Goal: Task Accomplishment & Management: Manage account settings

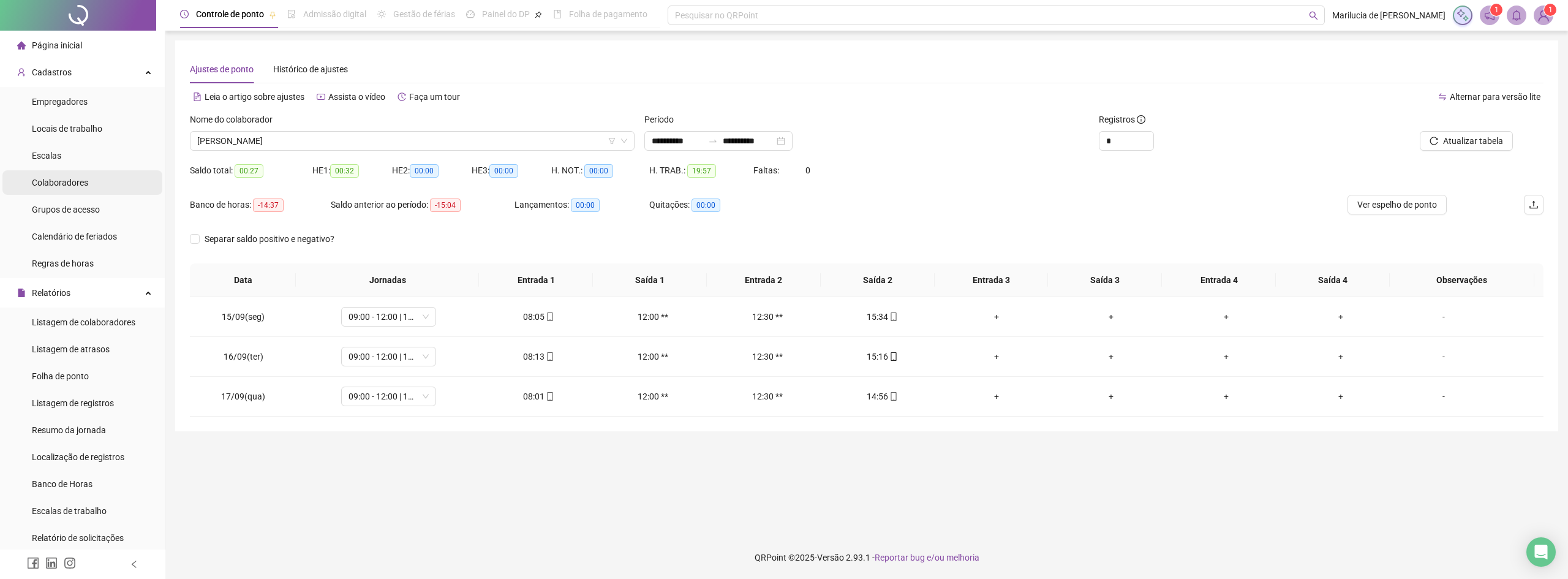
click at [73, 188] on div "Colaboradores" at bounding box center [60, 182] width 57 height 24
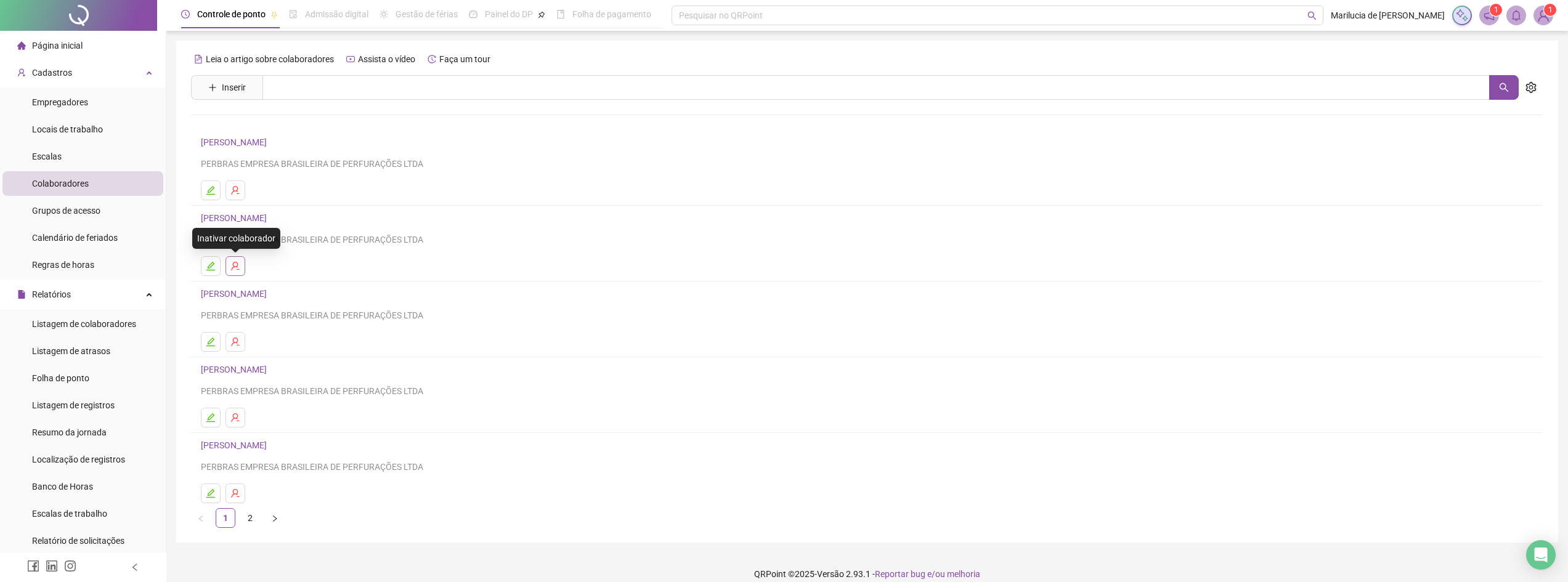
click at [236, 269] on icon "user-delete" at bounding box center [235, 266] width 10 height 10
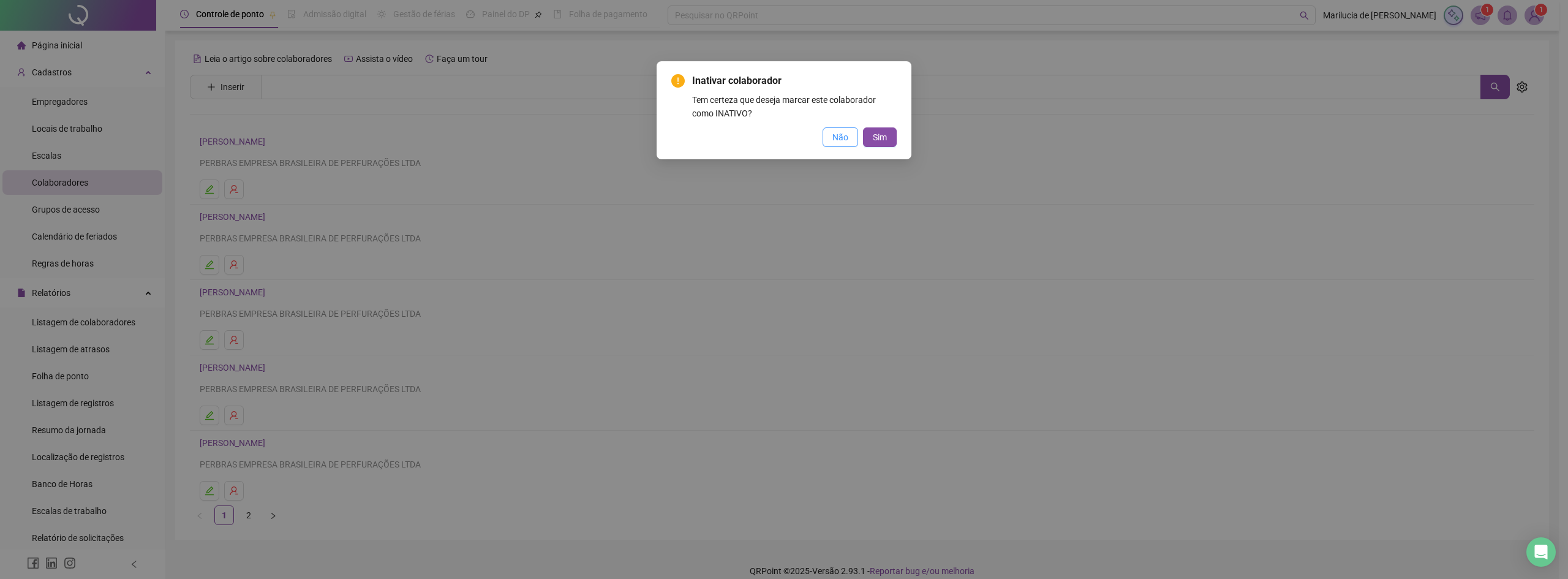
click at [835, 135] on span "Não" at bounding box center [840, 137] width 16 height 13
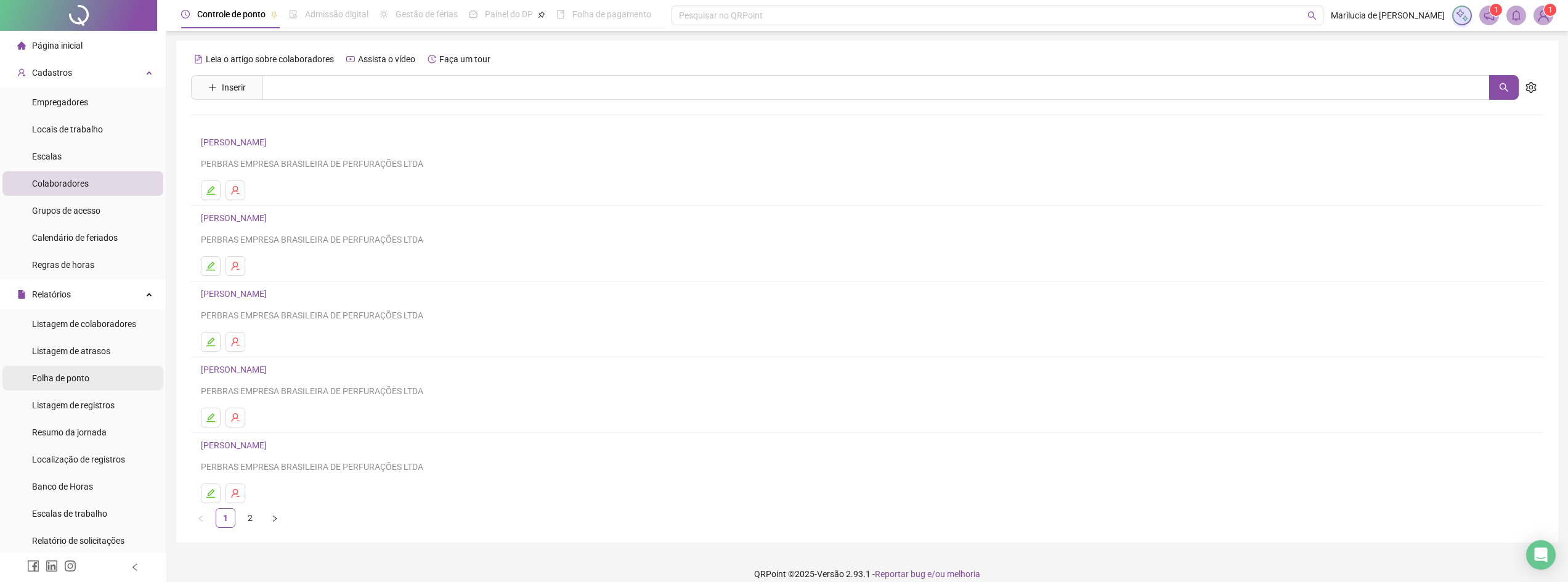
click at [67, 371] on div "Folha de ponto" at bounding box center [60, 378] width 57 height 25
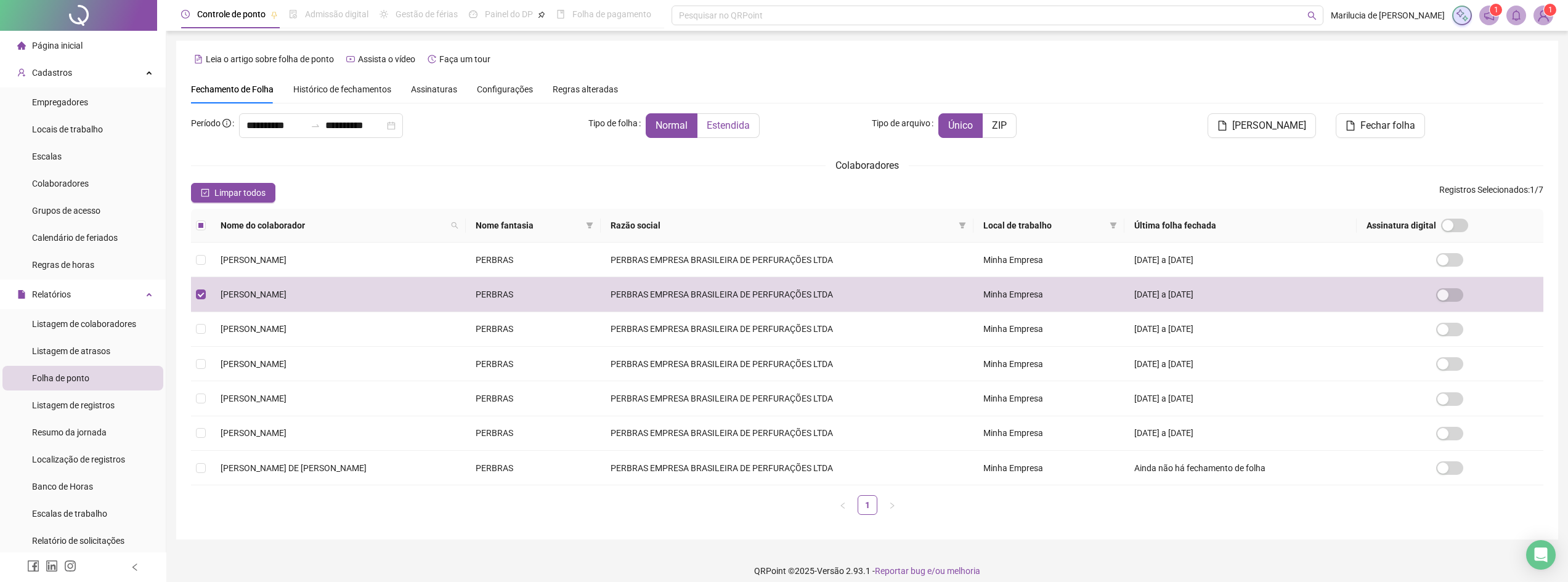
click at [711, 128] on span "Estendida" at bounding box center [728, 125] width 43 height 12
click at [1289, 124] on span "[PERSON_NAME]" at bounding box center [1269, 125] width 74 height 15
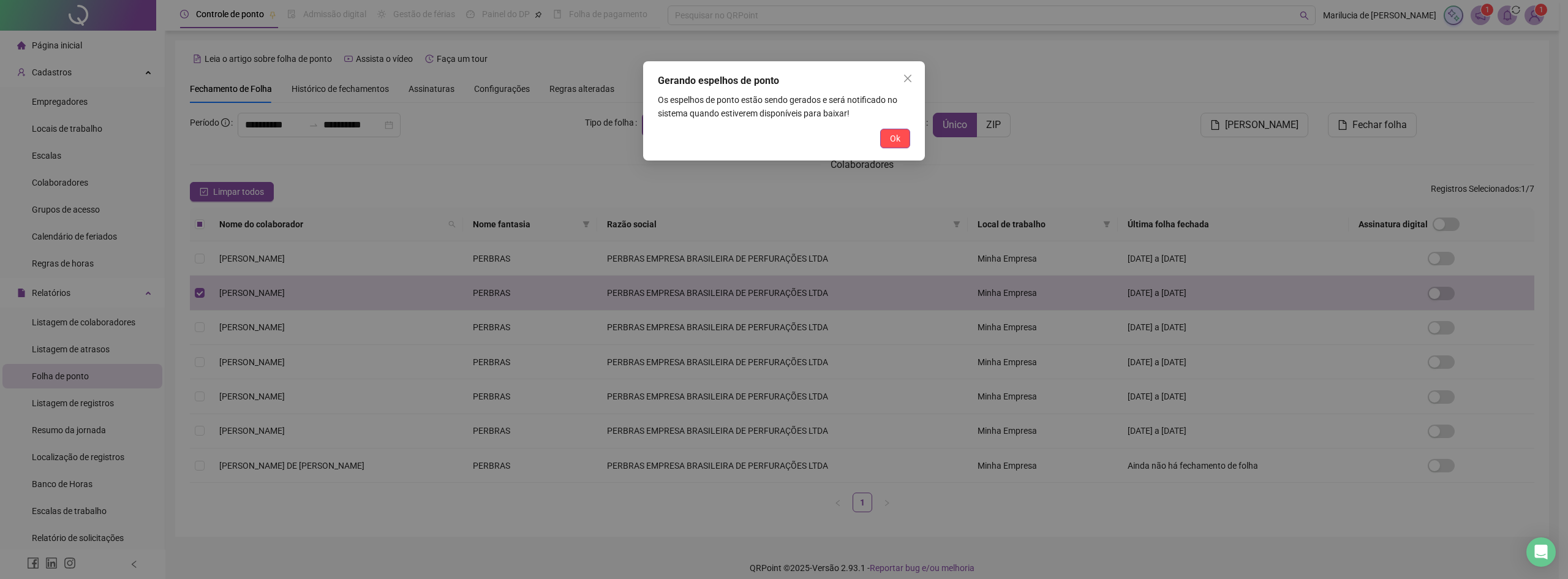
click at [892, 142] on span "Ok" at bounding box center [895, 138] width 10 height 13
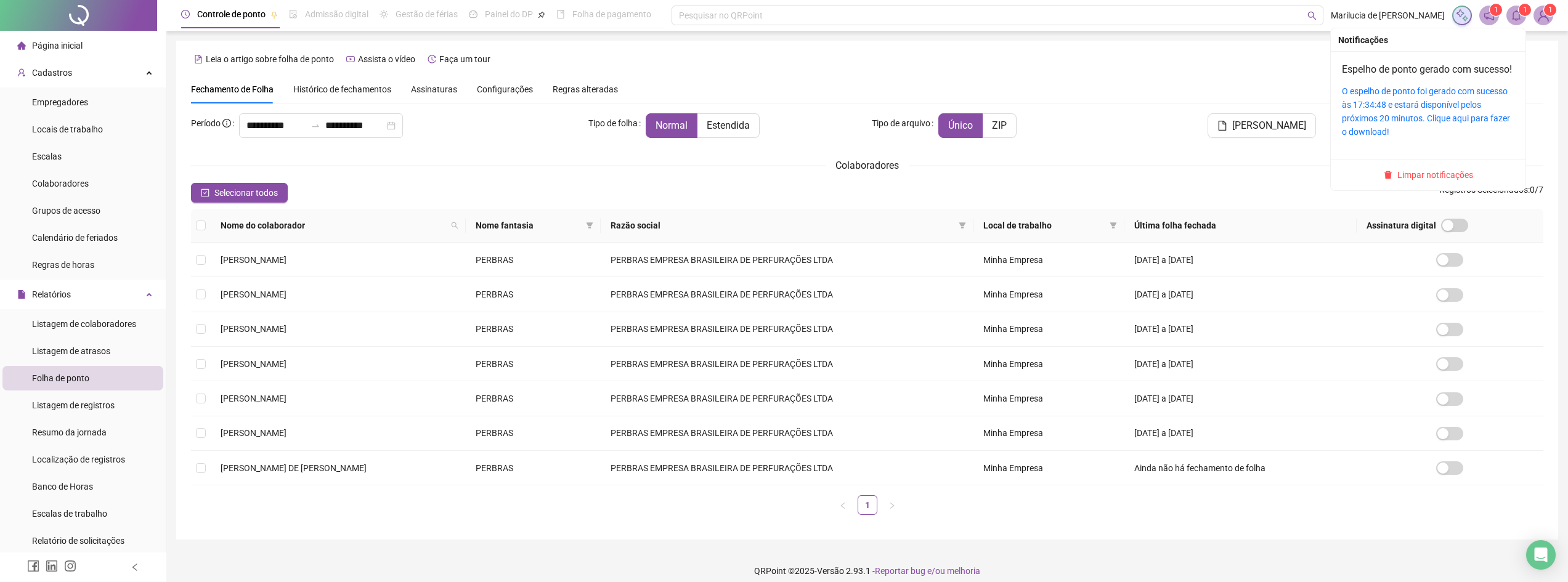
click at [1519, 14] on icon "bell" at bounding box center [1516, 15] width 9 height 11
click at [1389, 116] on link "O espelho de ponto foi gerado com sucesso às 17:34:48 e estará disponível pelos…" at bounding box center [1425, 112] width 168 height 51
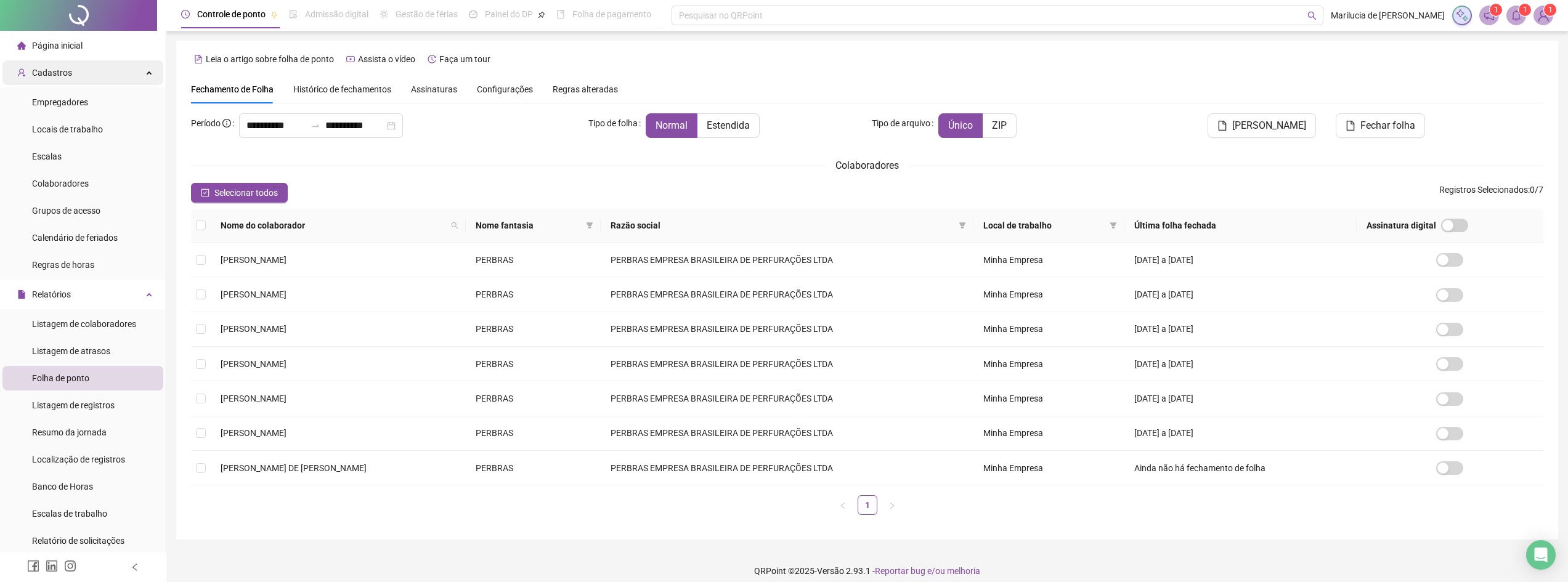
click at [69, 76] on span "Cadastros" at bounding box center [51, 73] width 40 height 10
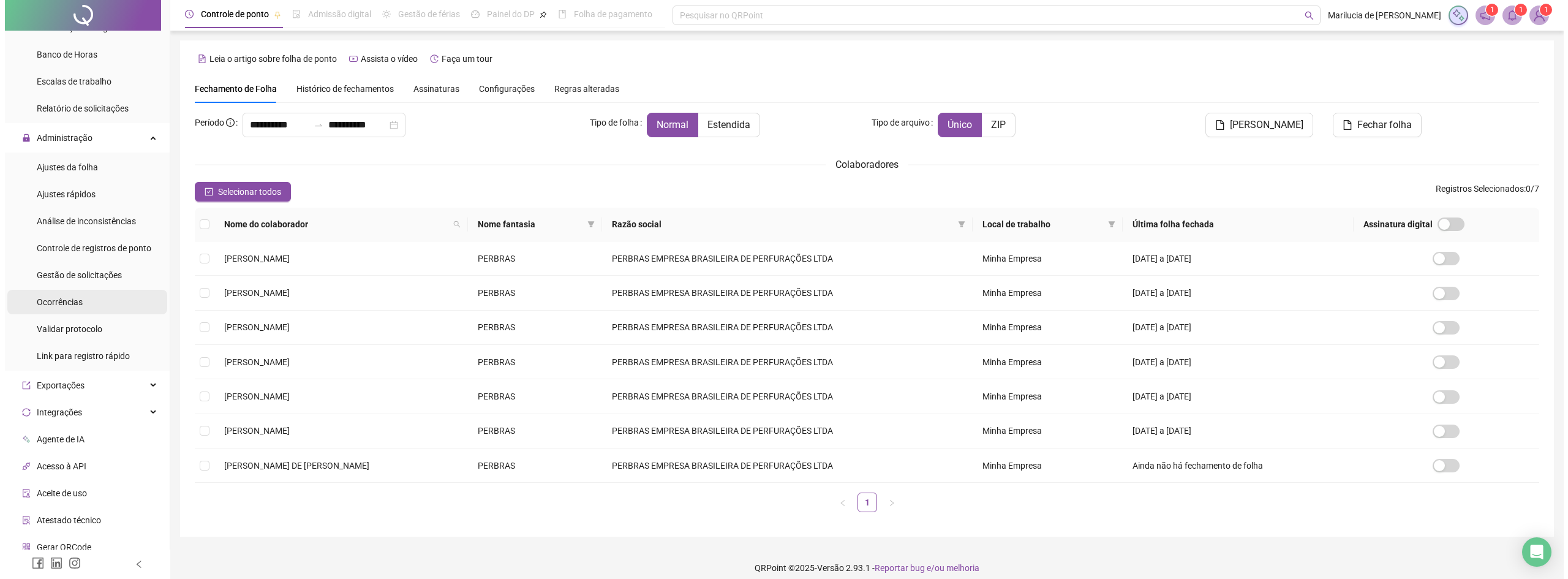
scroll to position [245, 0]
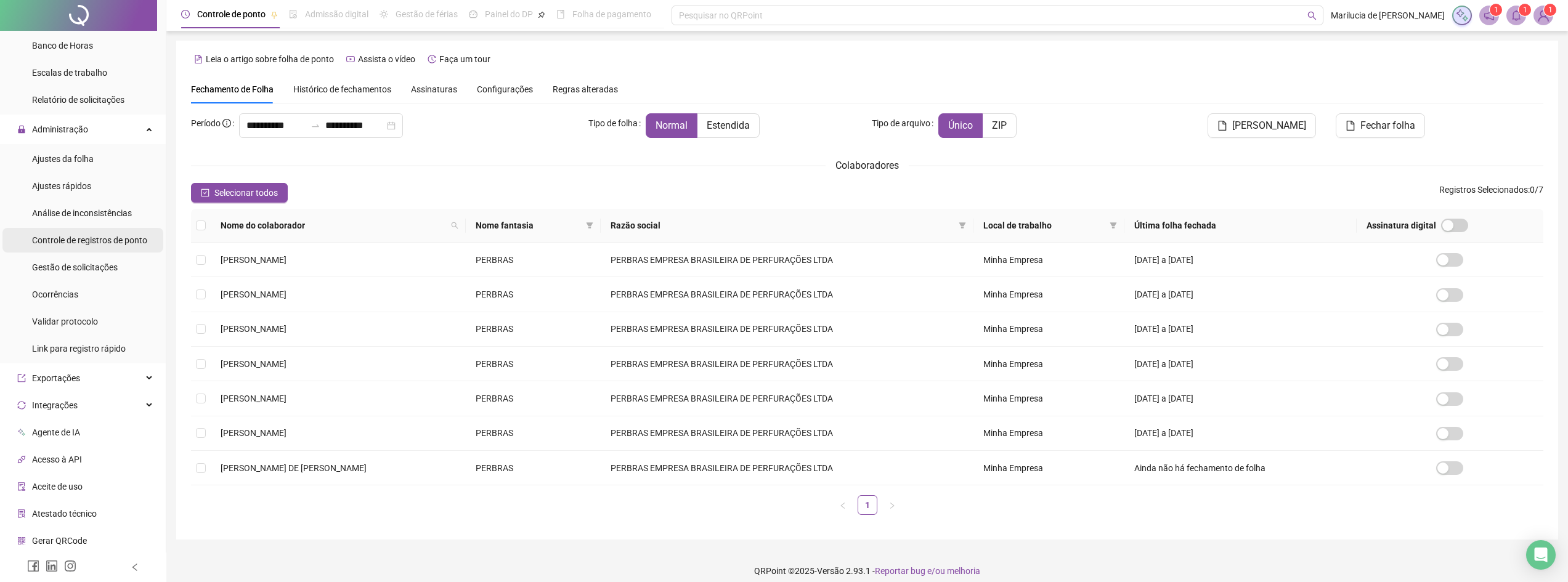
click at [85, 235] on span "Controle de registros de ponto" at bounding box center [89, 240] width 115 height 10
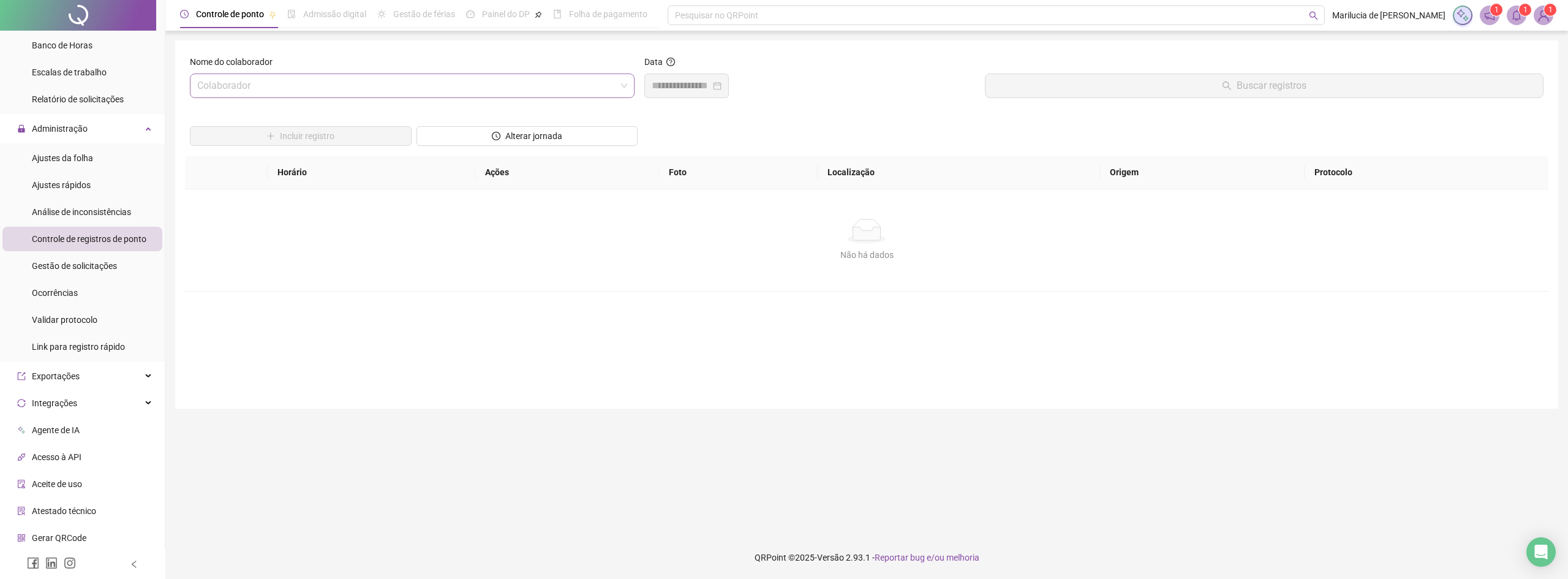
click at [272, 90] on input "search" at bounding box center [406, 86] width 419 height 24
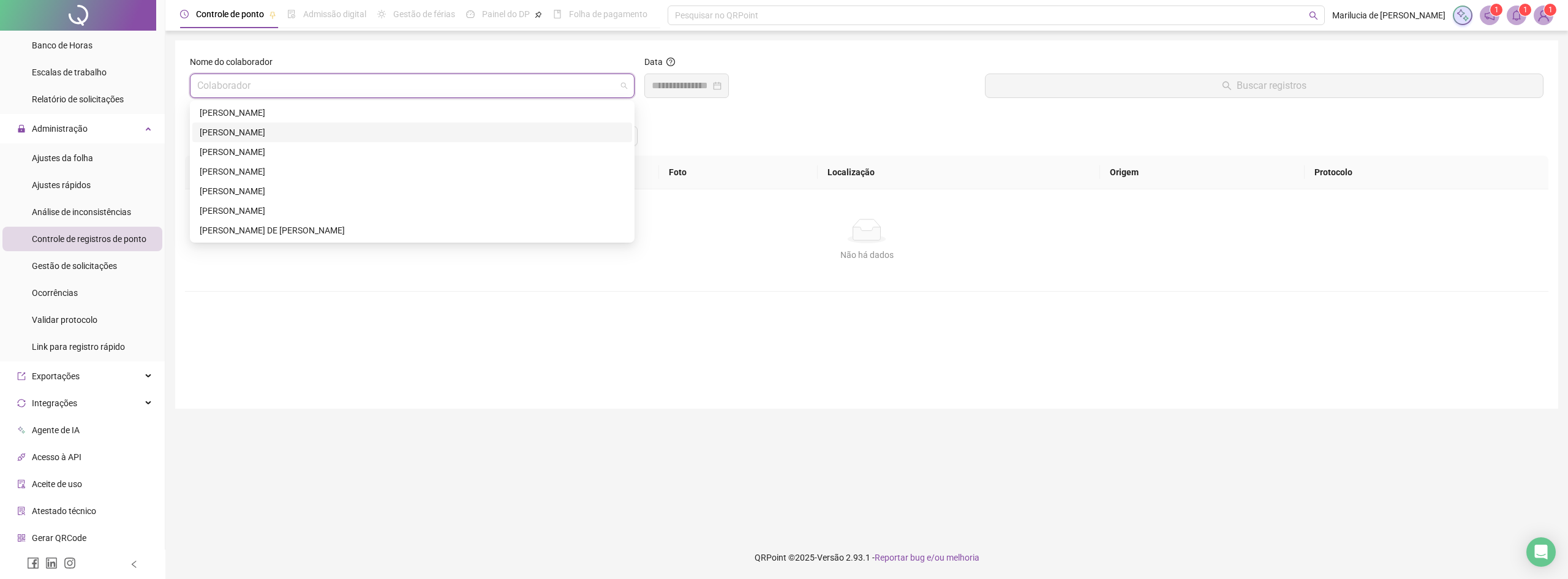
click at [267, 131] on div "[PERSON_NAME]" at bounding box center [413, 132] width 425 height 13
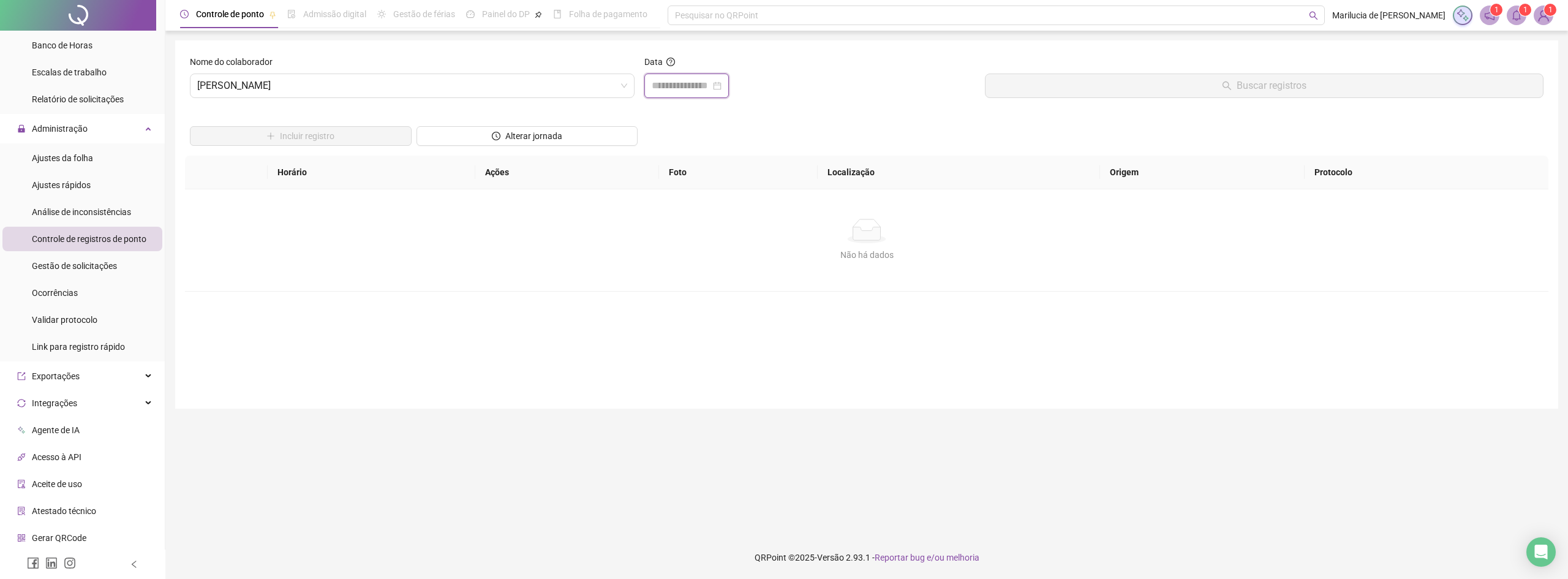
click at [710, 92] on input at bounding box center [681, 86] width 59 height 15
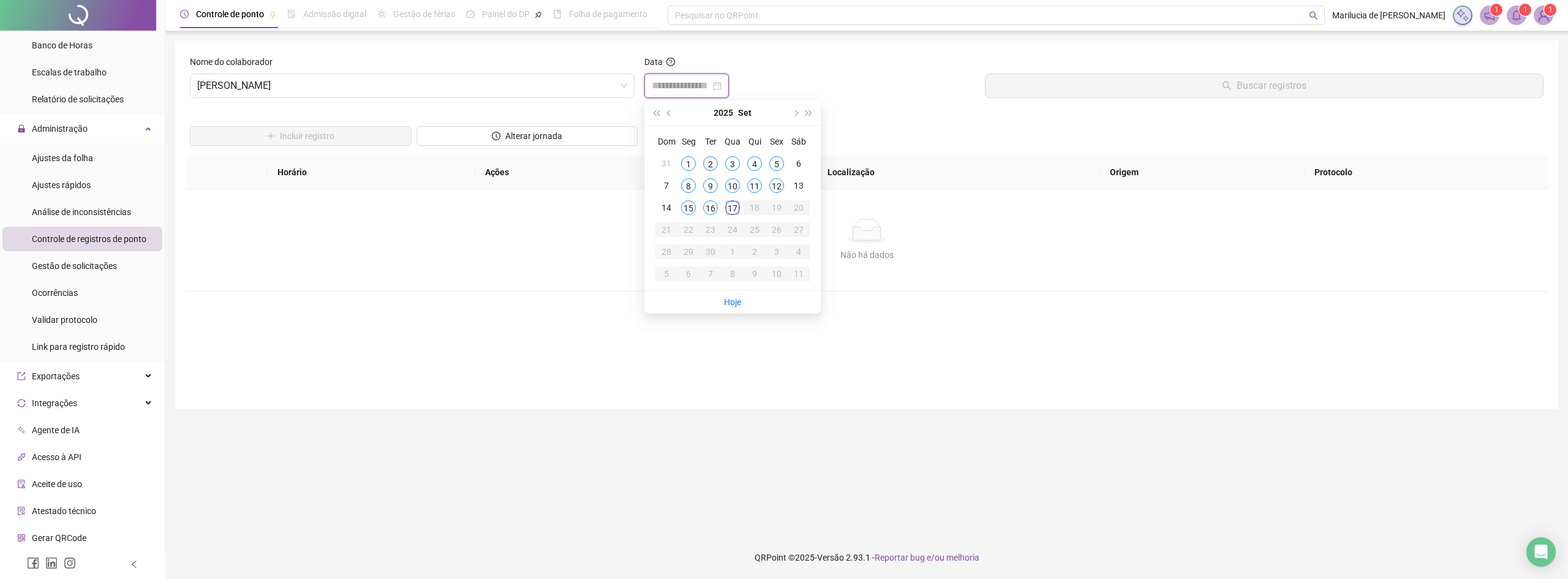
type input "**********"
click at [709, 166] on div "2" at bounding box center [710, 163] width 15 height 15
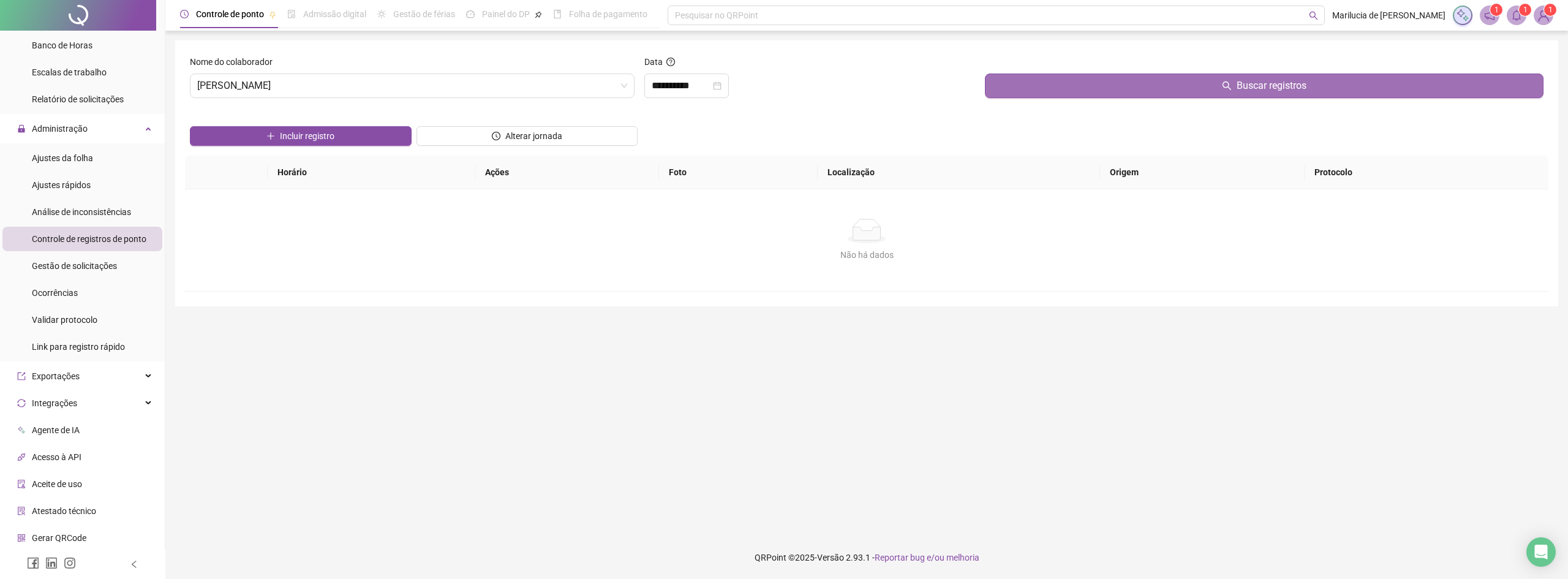
click at [1269, 73] on button "Buscar registros" at bounding box center [1264, 85] width 558 height 24
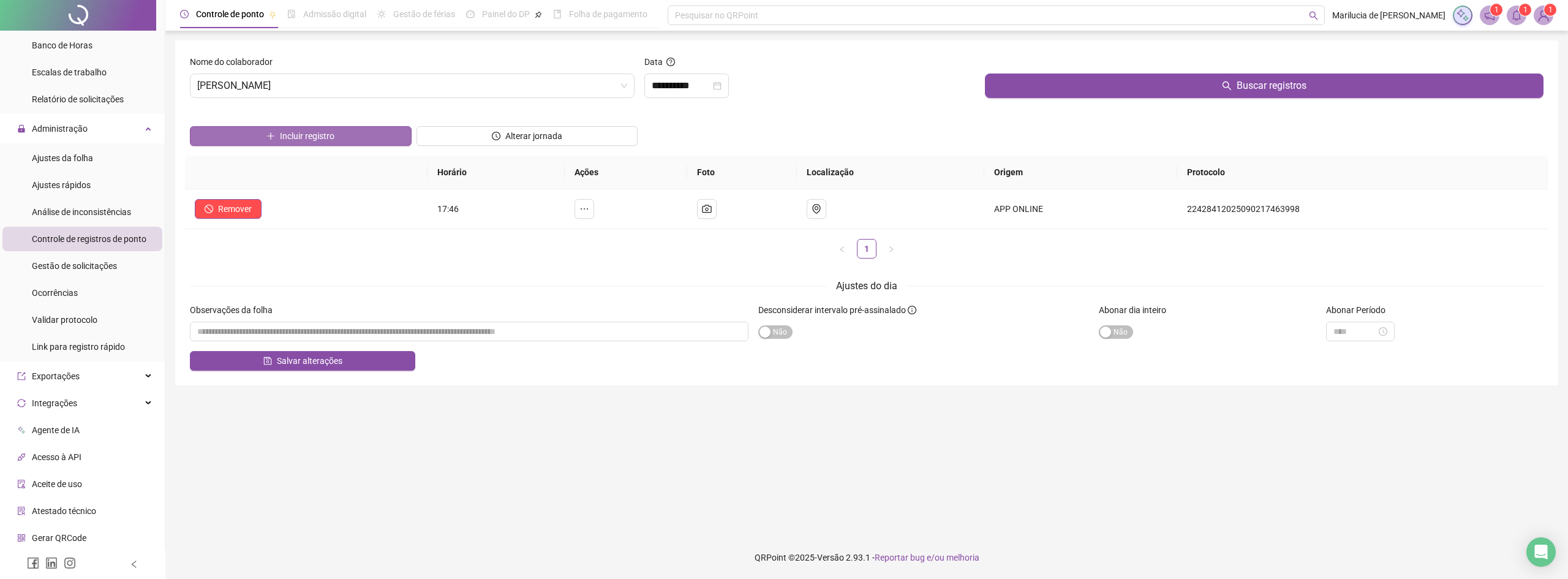
click at [321, 142] on span "Incluir registro" at bounding box center [306, 135] width 54 height 13
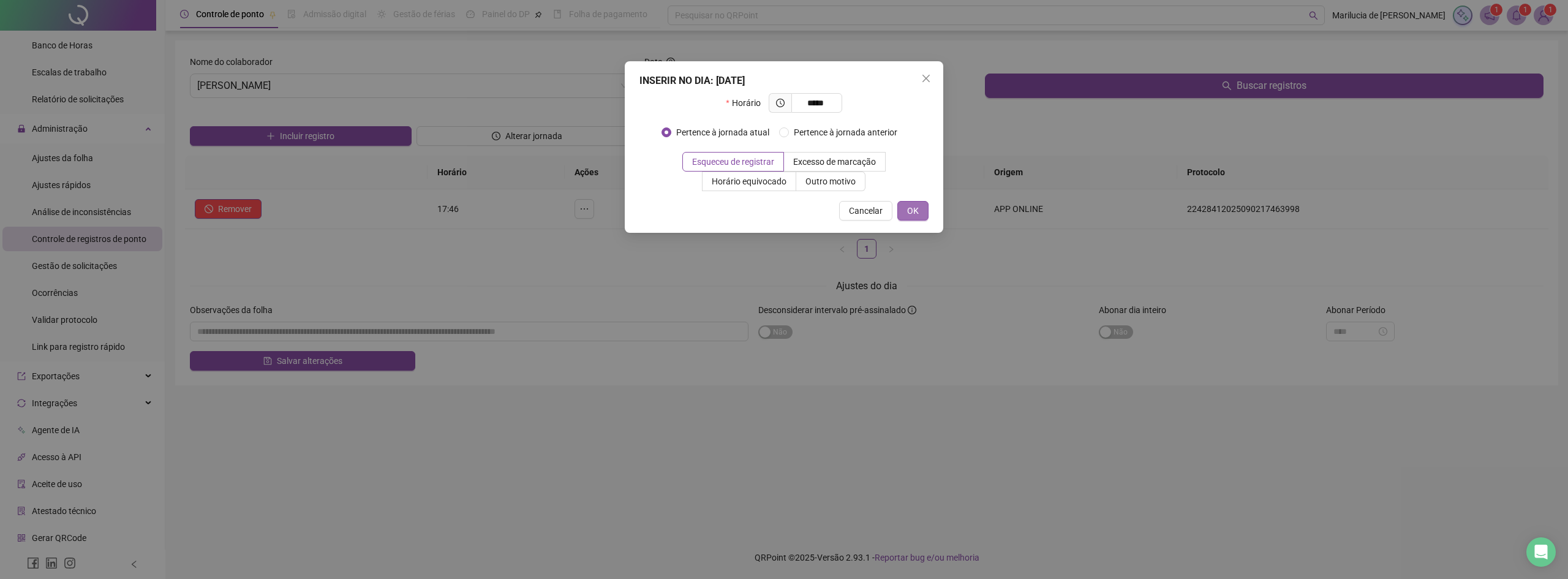
type input "*****"
click at [921, 214] on button "OK" at bounding box center [914, 210] width 32 height 20
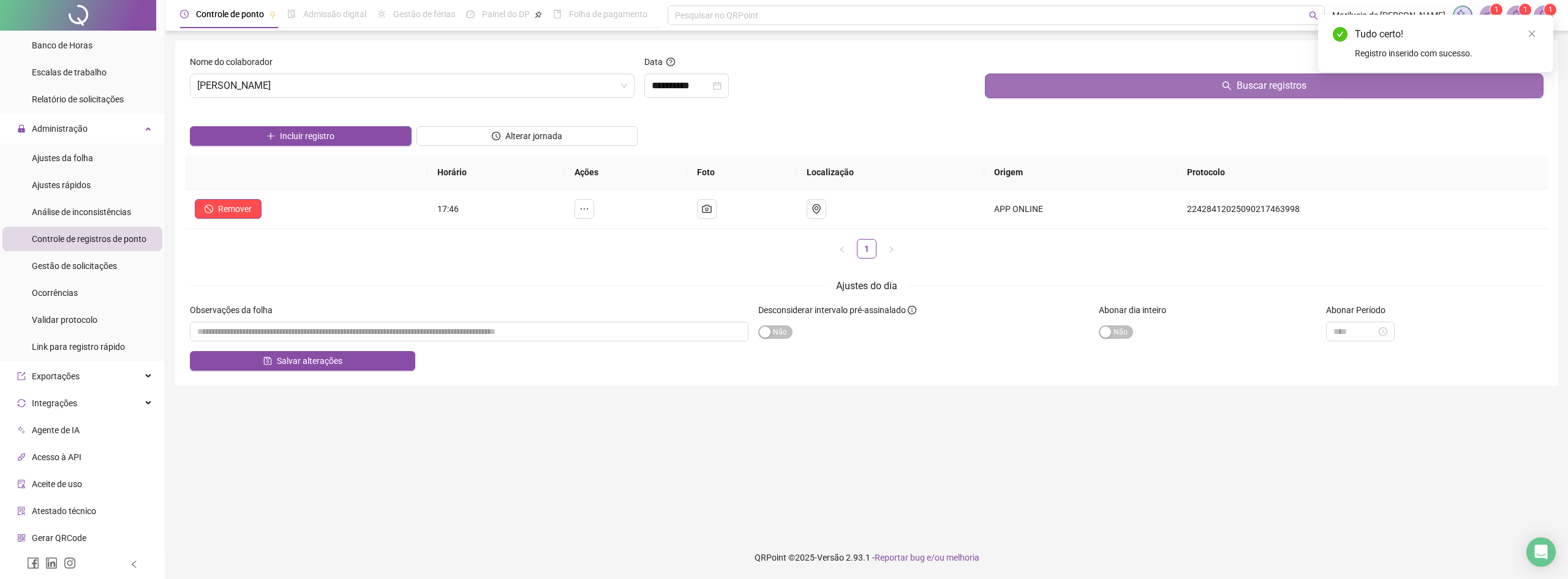
click at [1227, 81] on icon "search" at bounding box center [1227, 86] width 9 height 9
click at [1227, 81] on icon "search" at bounding box center [1227, 85] width 9 height 9
click at [71, 273] on div "Gestão de solicitações" at bounding box center [74, 265] width 85 height 24
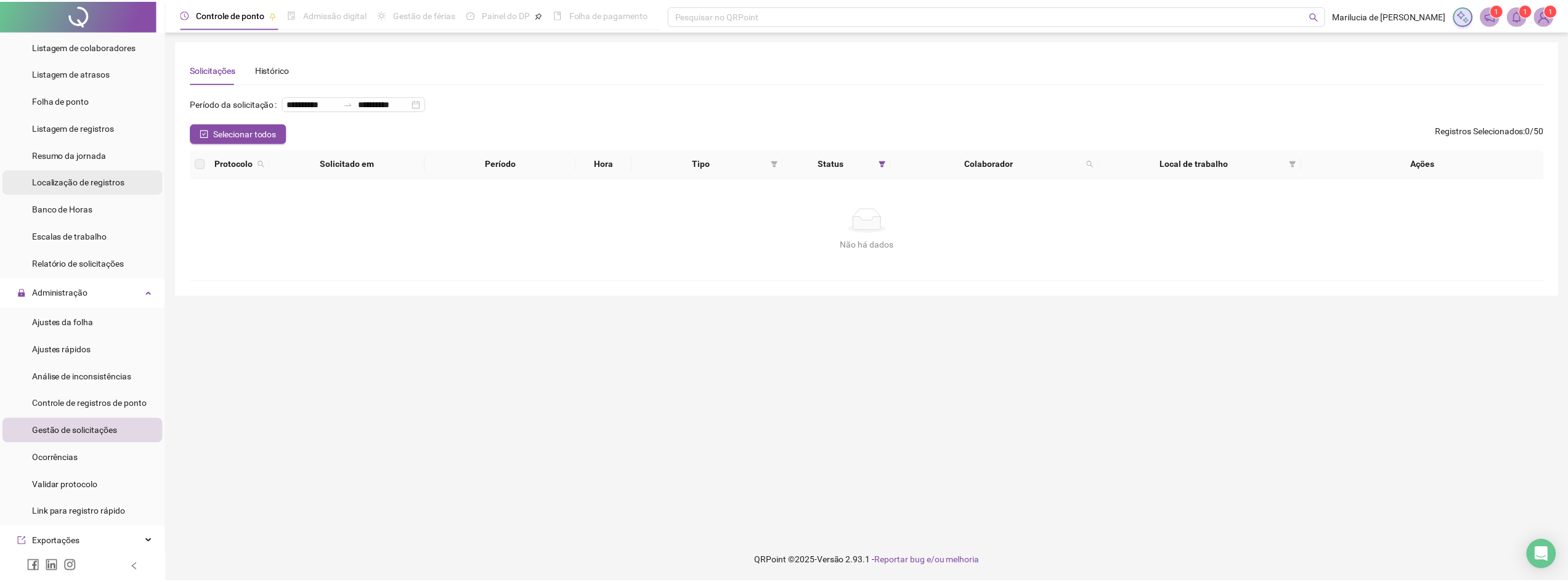
scroll to position [62, 0]
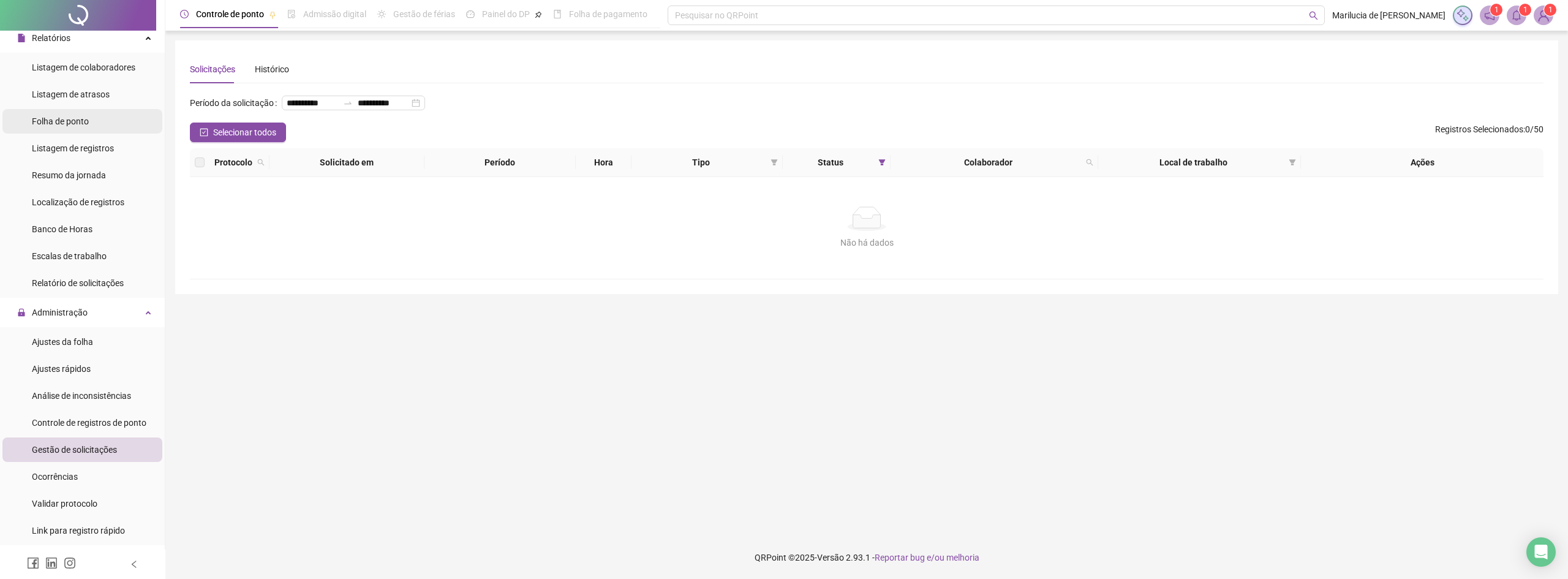
click at [71, 128] on div "Folha de ponto" at bounding box center [60, 121] width 57 height 24
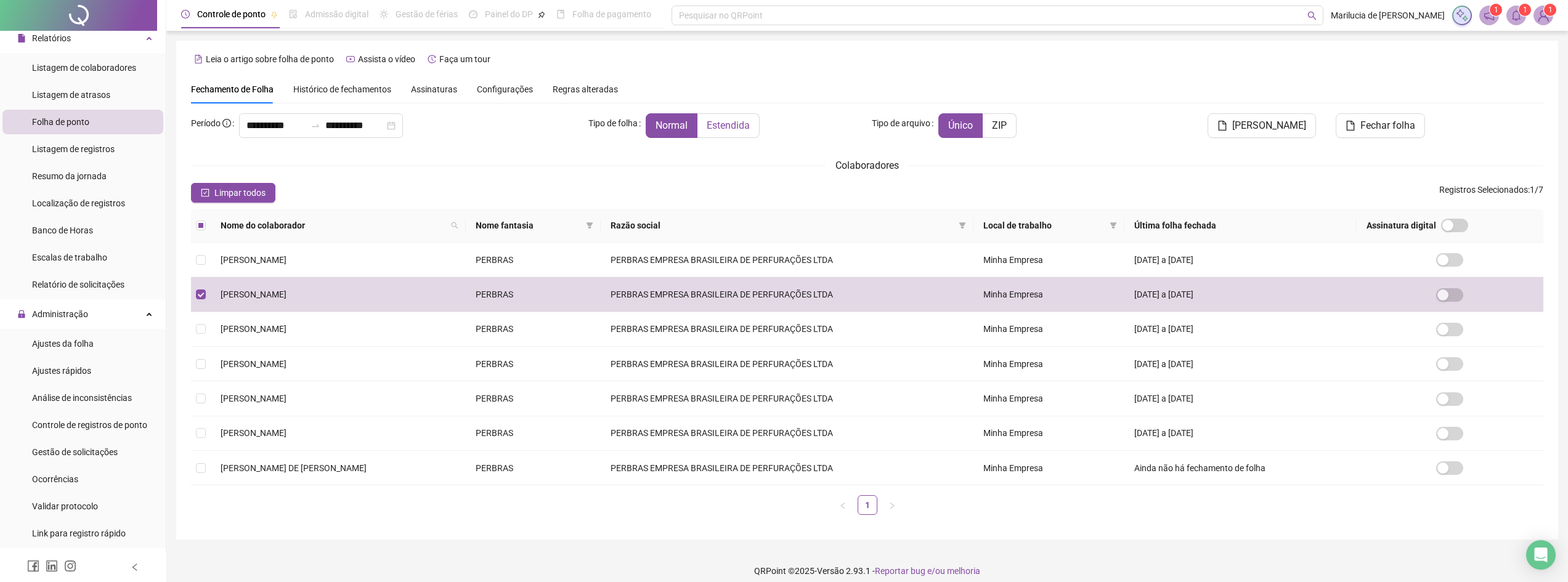
click at [749, 124] on span "Estendida" at bounding box center [728, 125] width 43 height 12
click at [1268, 123] on span "[PERSON_NAME]" at bounding box center [1269, 125] width 74 height 15
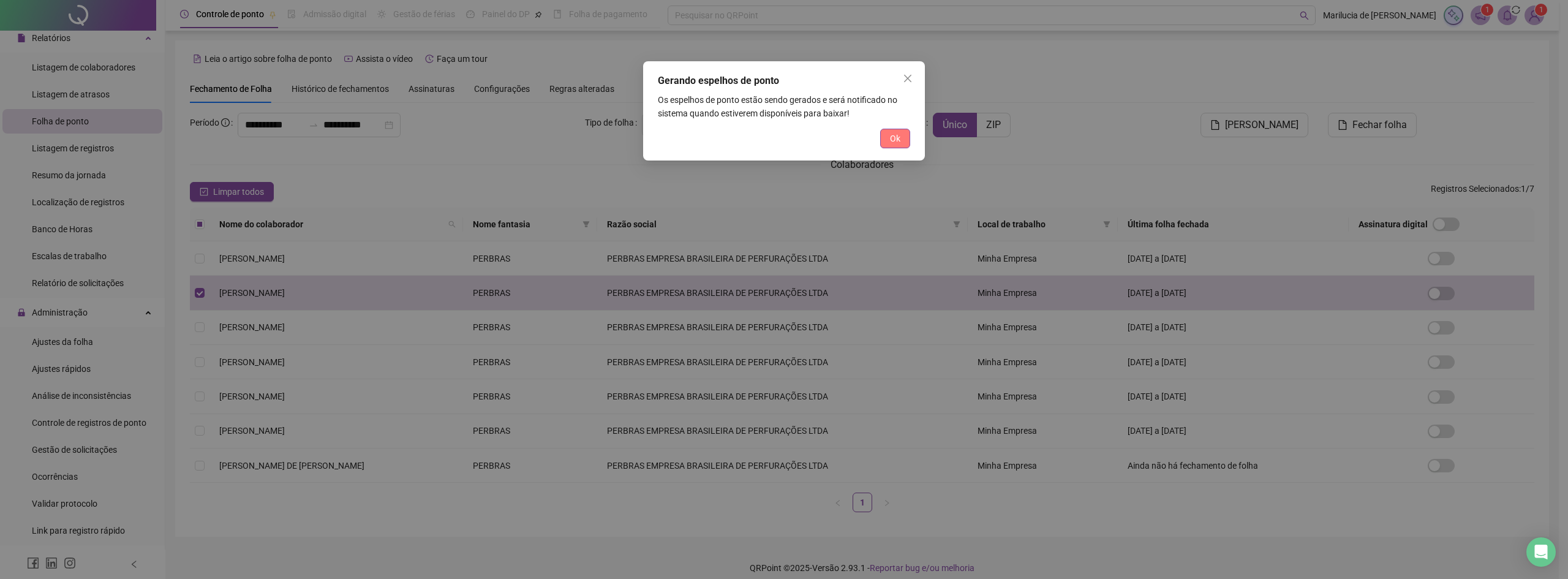
click at [895, 135] on span "Ok" at bounding box center [895, 138] width 10 height 13
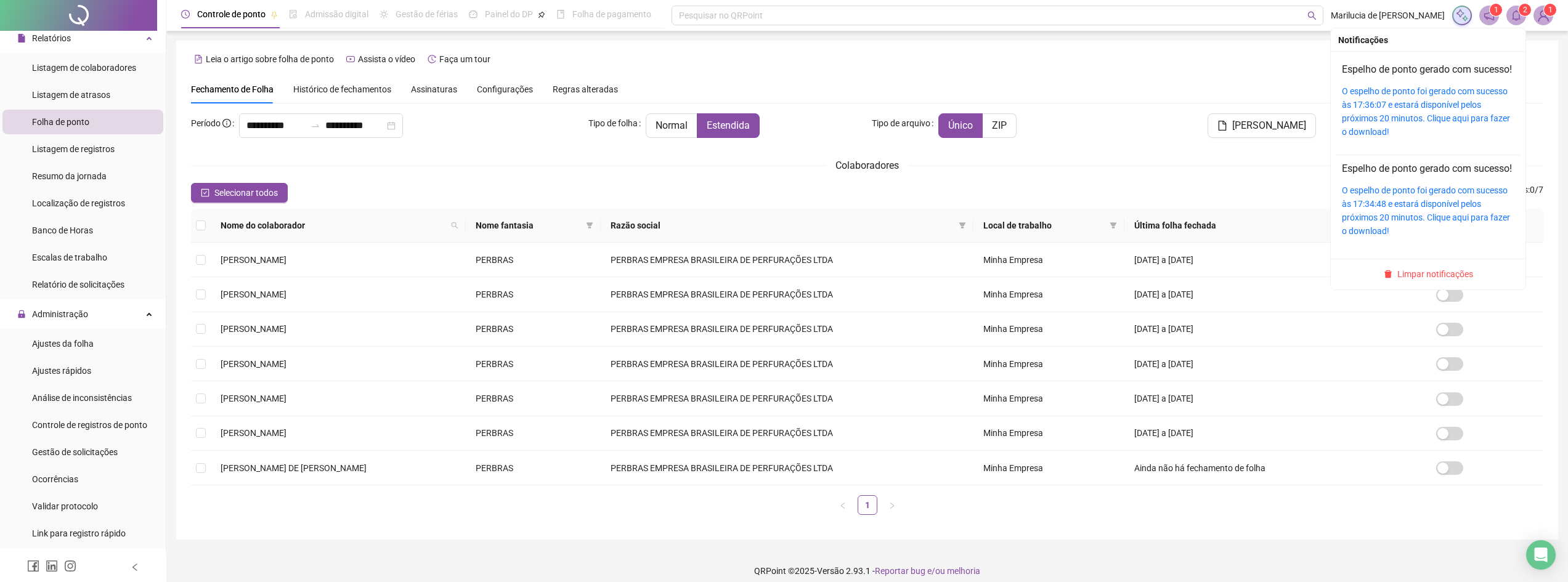
click at [1513, 13] on icon "bell" at bounding box center [1516, 15] width 11 height 11
click at [1401, 107] on link "O espelho de ponto foi gerado com sucesso às 17:36:07 e estará disponível pelos…" at bounding box center [1425, 112] width 168 height 51
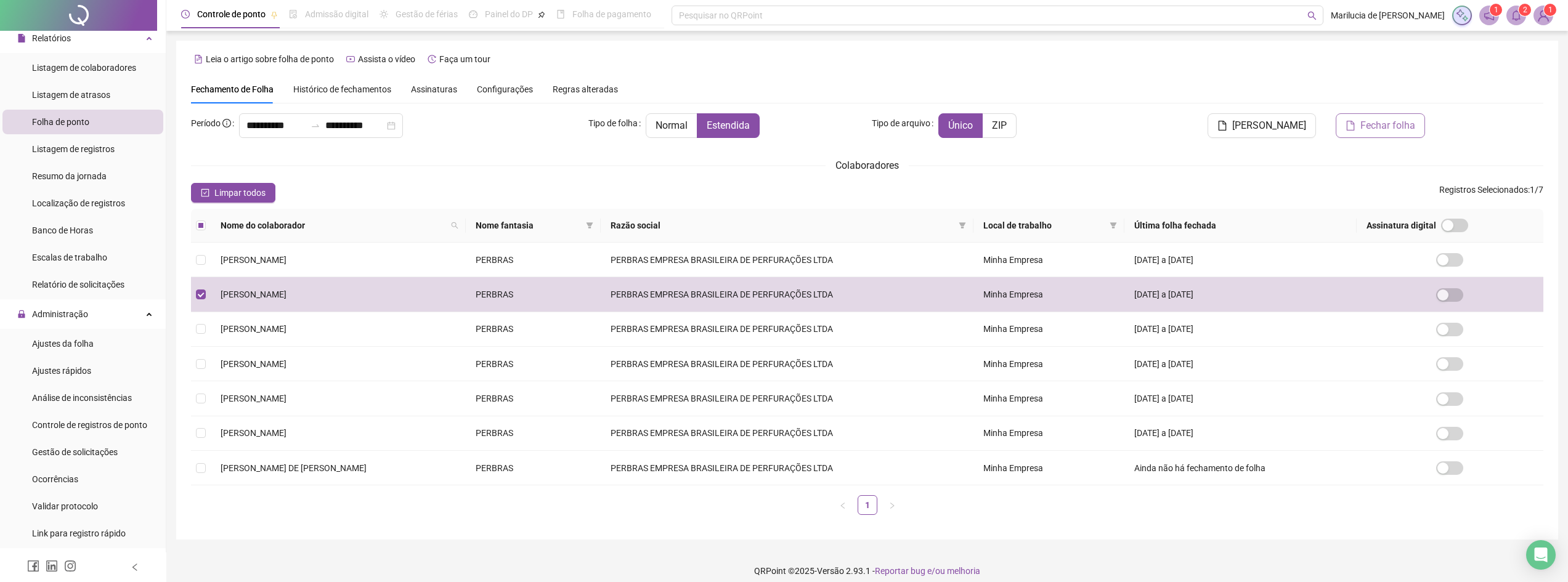
click at [1381, 131] on span "Fechar folha" at bounding box center [1387, 125] width 55 height 15
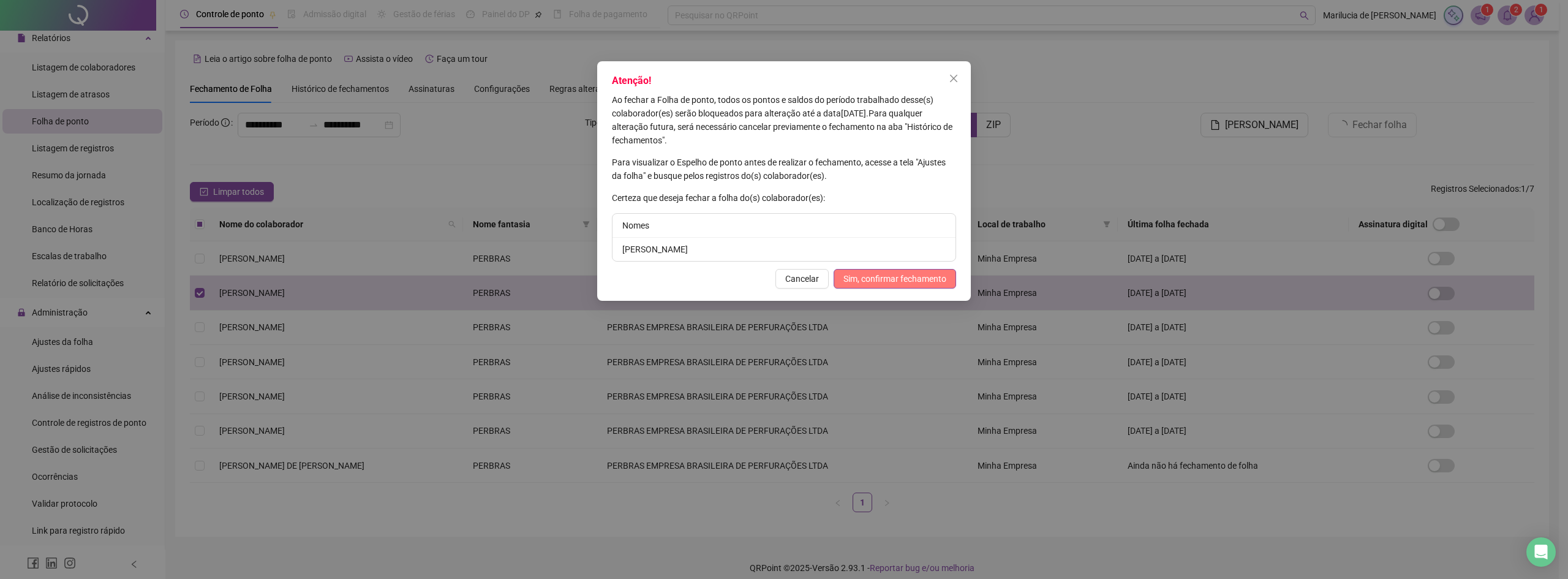
click at [890, 281] on span "Sim, confirmar fechamento" at bounding box center [895, 278] width 103 height 13
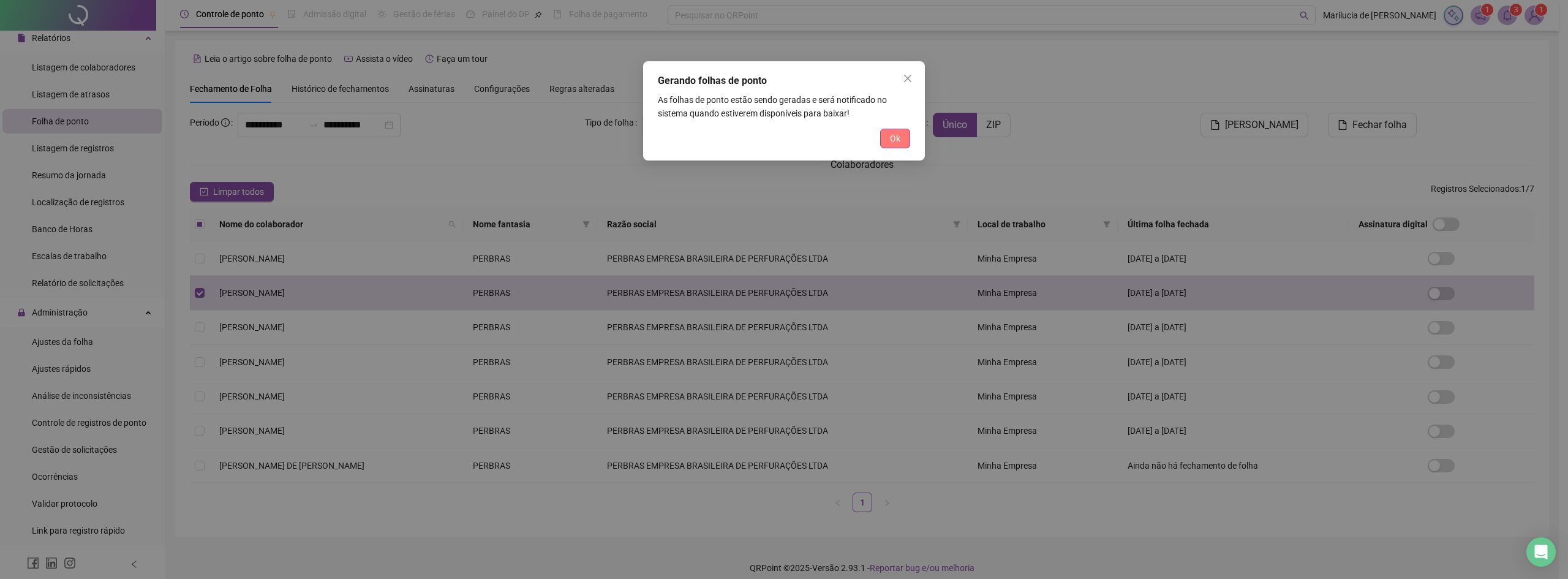
click at [896, 139] on span "Ok" at bounding box center [895, 138] width 10 height 13
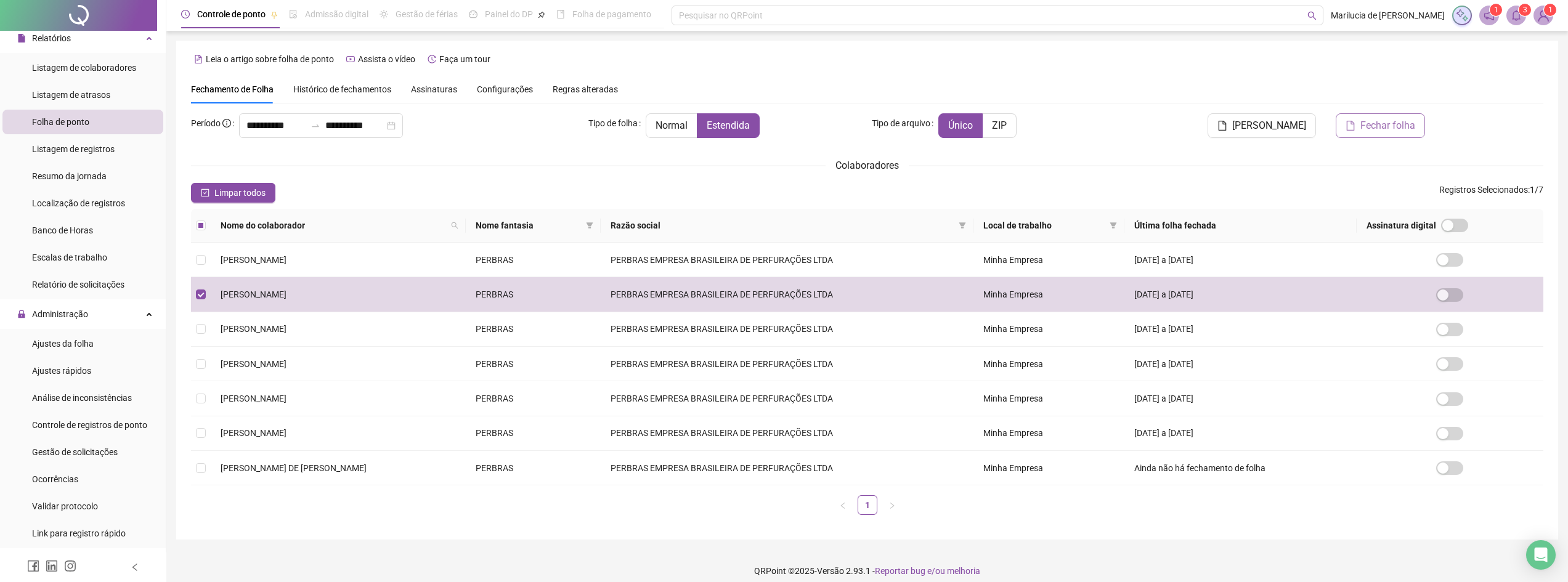
click at [1371, 126] on span "Fechar folha" at bounding box center [1387, 125] width 55 height 15
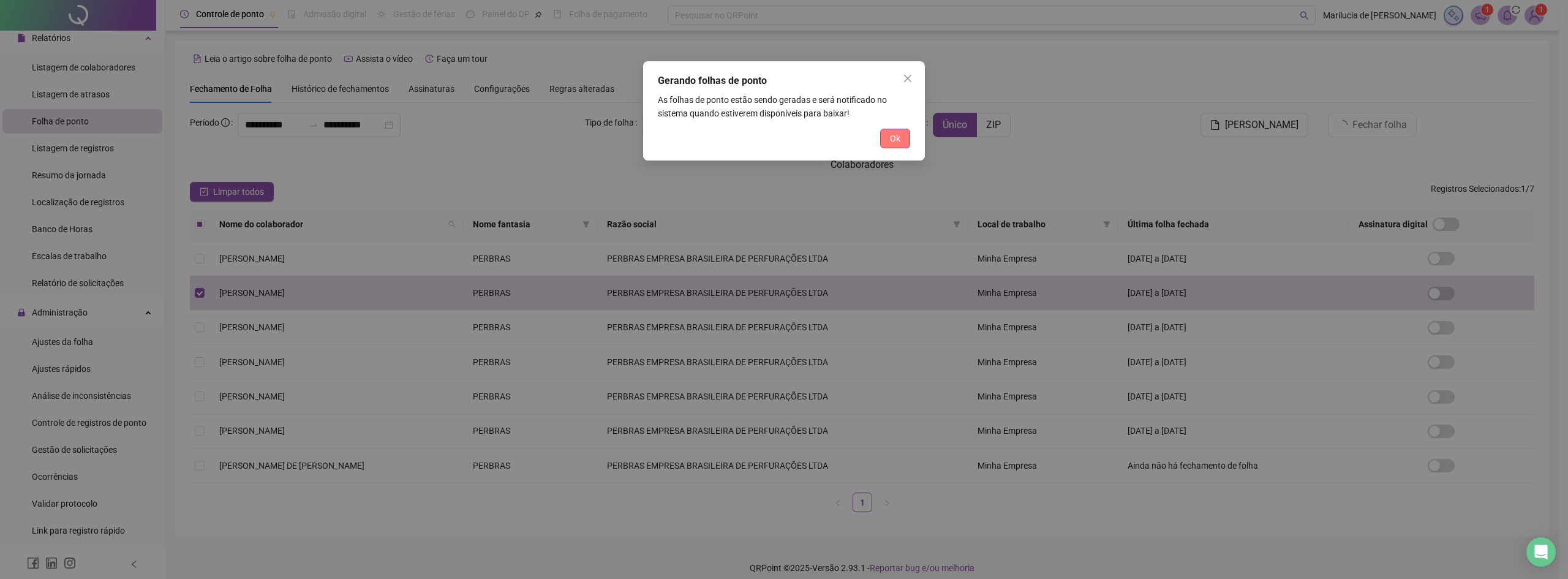
click at [895, 139] on span "Ok" at bounding box center [895, 138] width 10 height 13
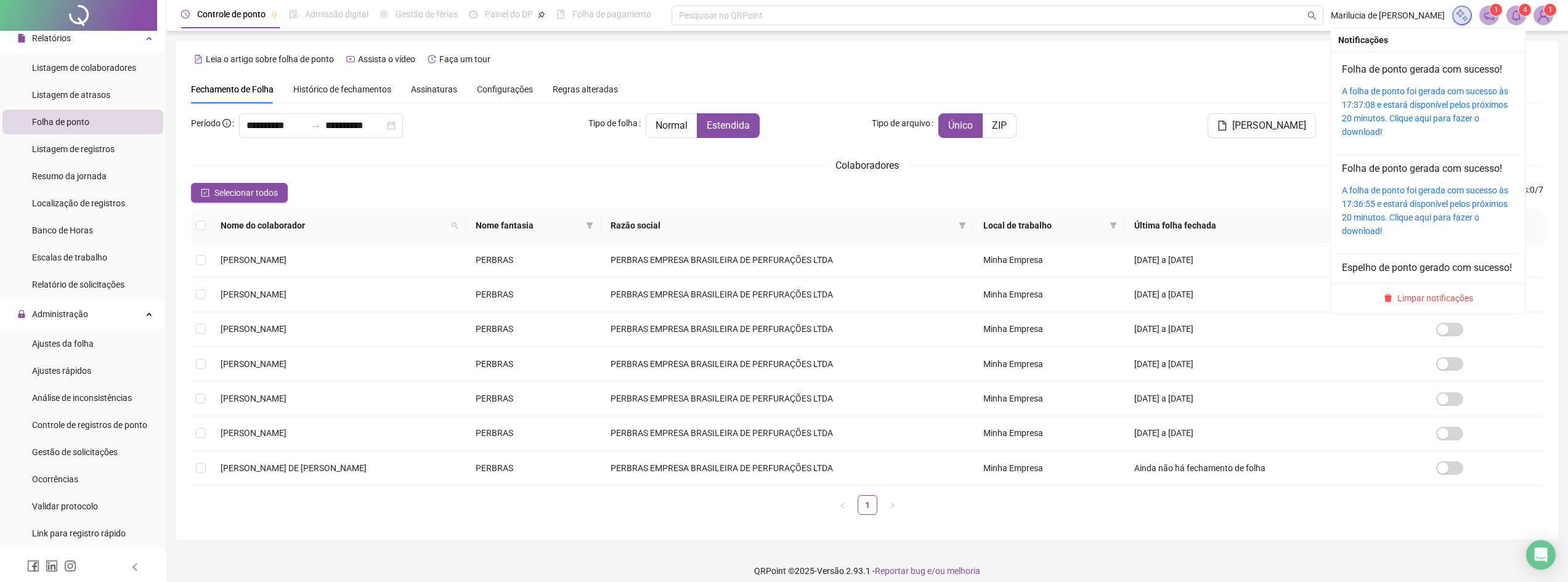
click at [1518, 17] on icon "bell" at bounding box center [1516, 15] width 11 height 11
click at [1395, 104] on link "A folha de ponto foi gerada com sucesso às 17:37:08 e estará disponível pelos p…" at bounding box center [1425, 112] width 166 height 51
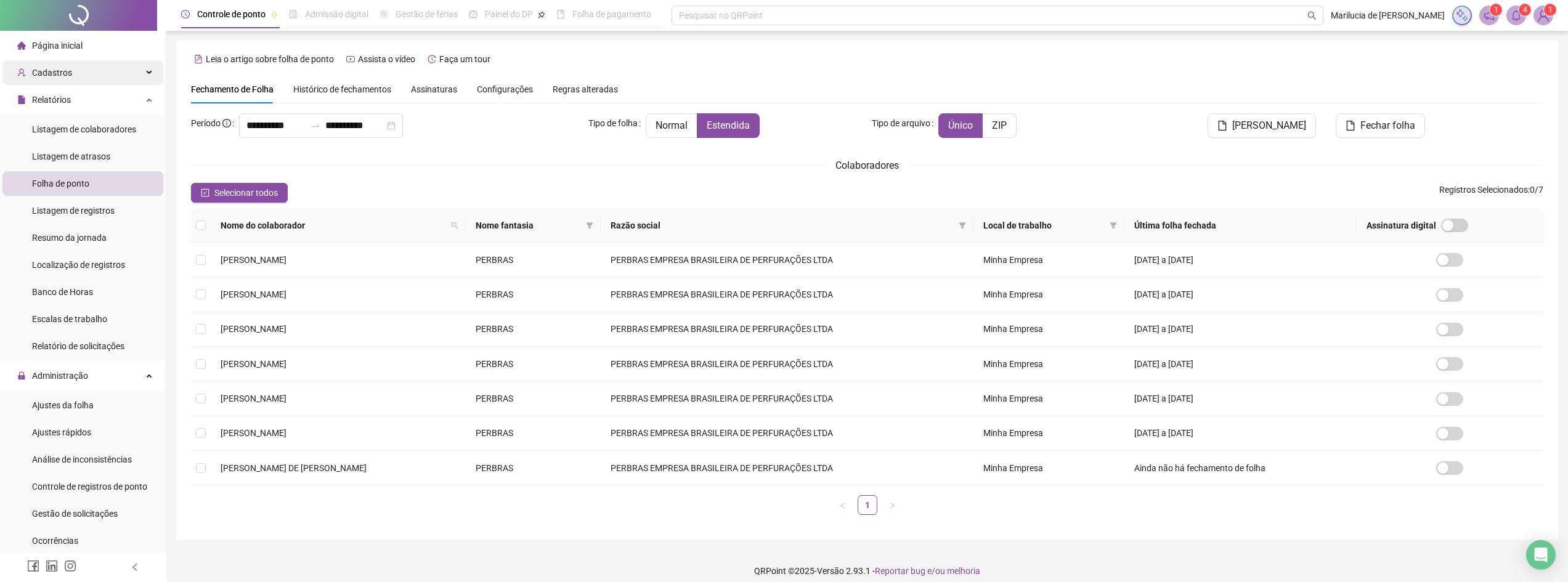
click at [84, 74] on div "Cadastros" at bounding box center [82, 72] width 161 height 25
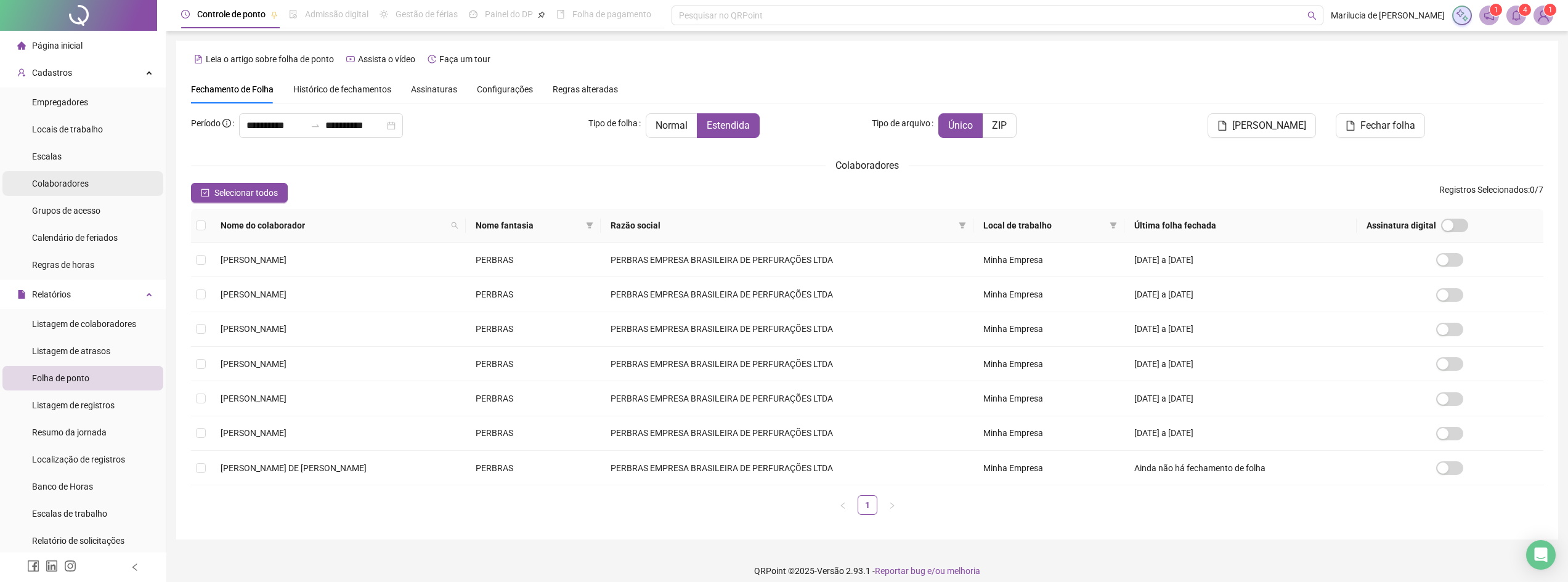
click at [77, 181] on span "Colaboradores" at bounding box center [60, 184] width 57 height 10
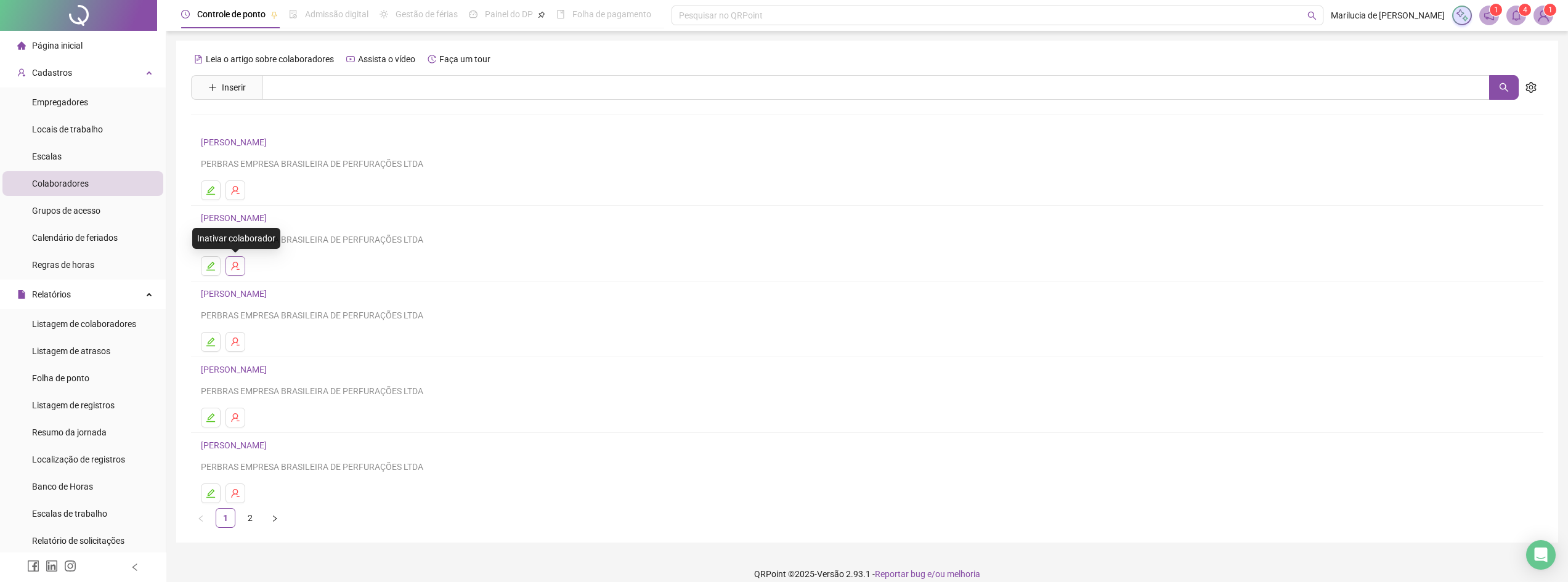
click at [236, 264] on icon "user-delete" at bounding box center [235, 266] width 10 height 10
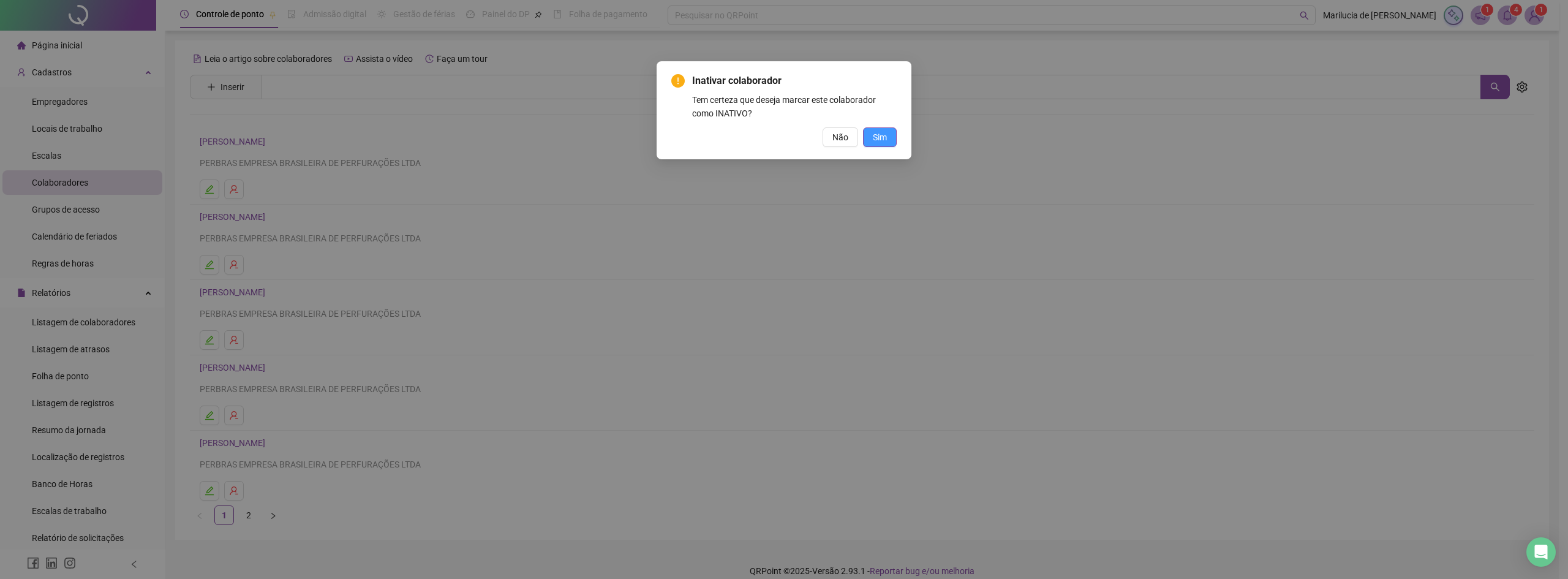
click at [880, 135] on span "Sim" at bounding box center [880, 137] width 14 height 13
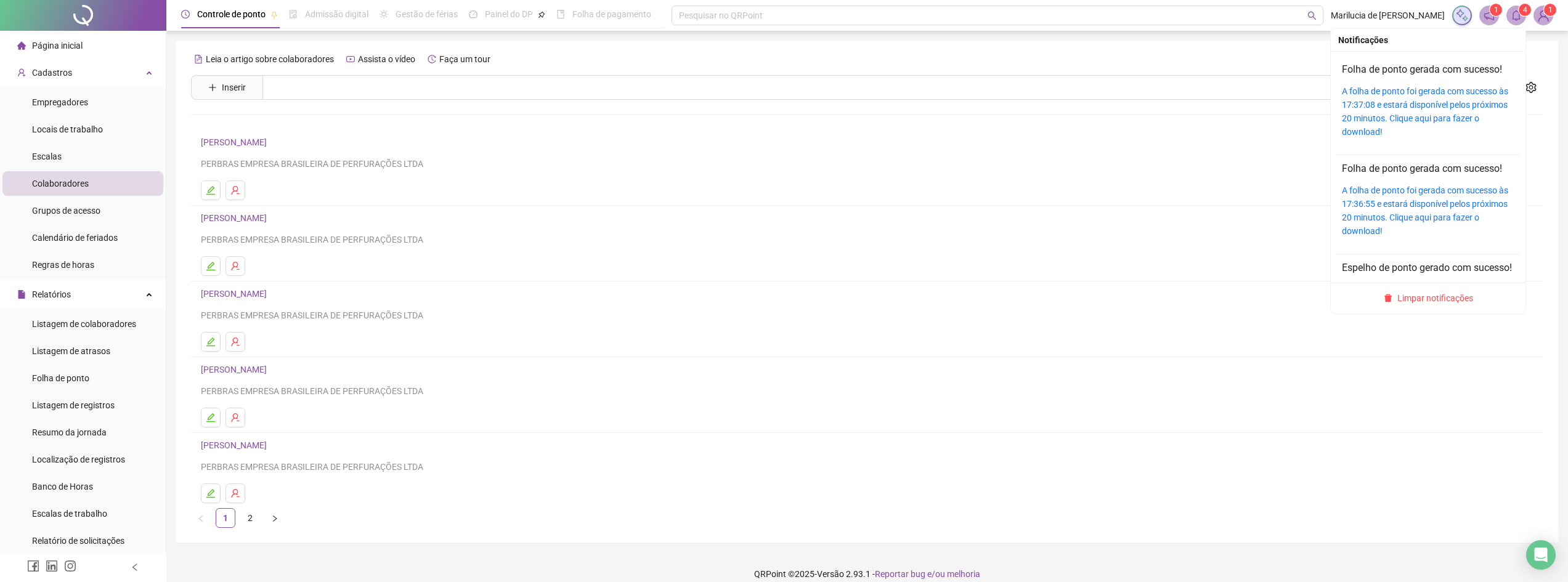
click at [1518, 17] on icon "bell" at bounding box center [1516, 15] width 11 height 11
drag, startPoint x: 1422, startPoint y: 104, endPoint x: 1303, endPoint y: 81, distance: 121.2
click at [1422, 104] on link "A folha de ponto foi gerada com sucesso às 17:37:08 e estará disponível pelos p…" at bounding box center [1425, 112] width 166 height 51
